Goal: Task Accomplishment & Management: Manage account settings

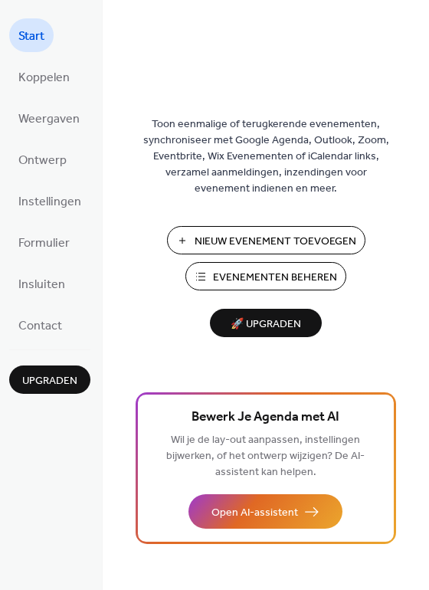
click at [257, 290] on div "Nieuw Evenement Toevoegen Evenementen Beheren 🚀 Upgraden" at bounding box center [265, 281] width 153 height 111
click at [260, 282] on span "Evenementen Beheren" at bounding box center [275, 278] width 124 height 16
click at [51, 71] on span "Koppelen" at bounding box center [43, 78] width 51 height 25
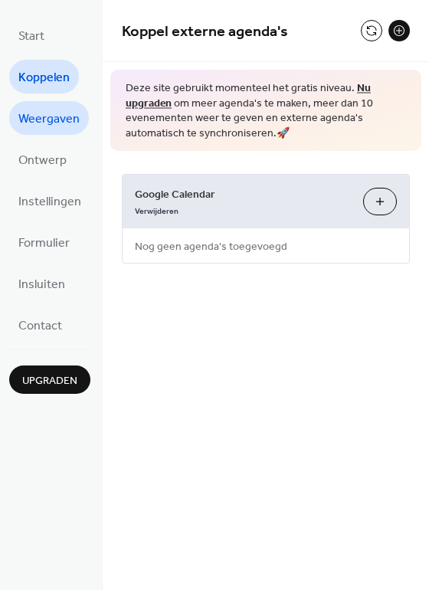
click at [53, 123] on span "Weergaven" at bounding box center [48, 119] width 61 height 25
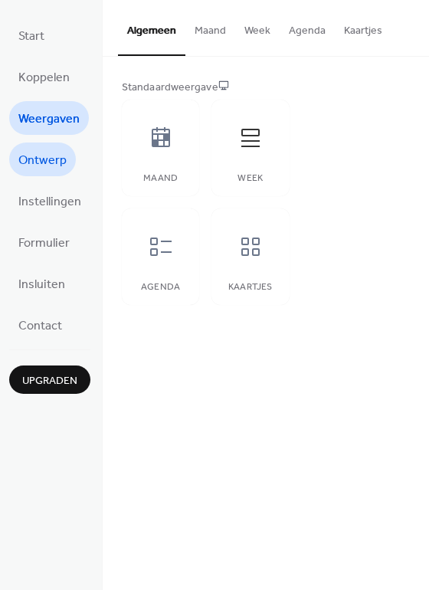
click at [64, 163] on span "Ontwerp" at bounding box center [42, 161] width 48 height 25
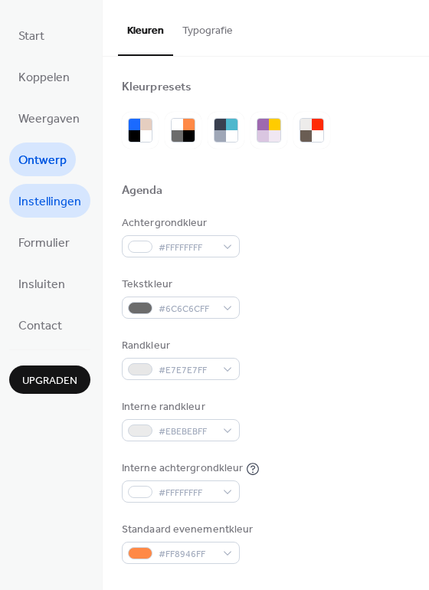
click at [53, 198] on span "Instellingen" at bounding box center [49, 202] width 63 height 25
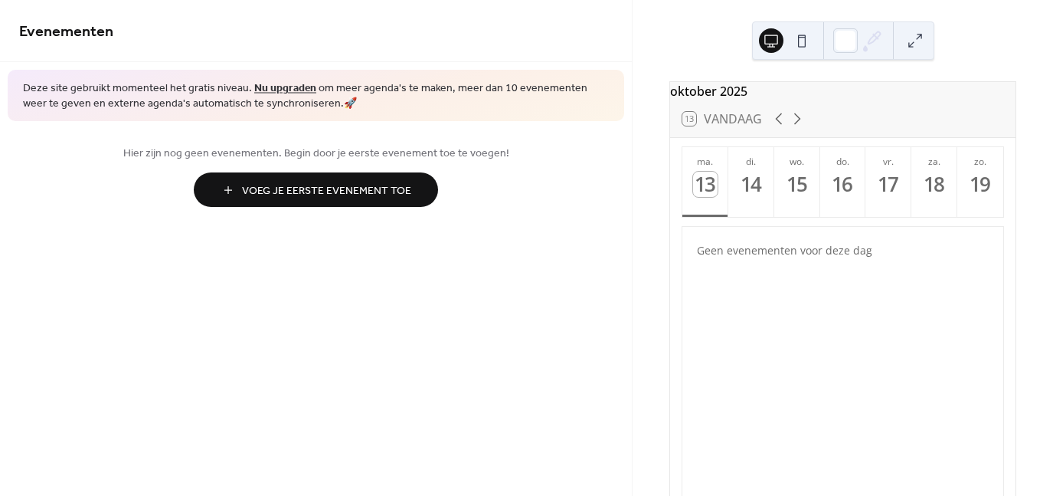
click at [273, 82] on link "Nu upgraden" at bounding box center [285, 88] width 62 height 21
